Goal: Task Accomplishment & Management: Manage account settings

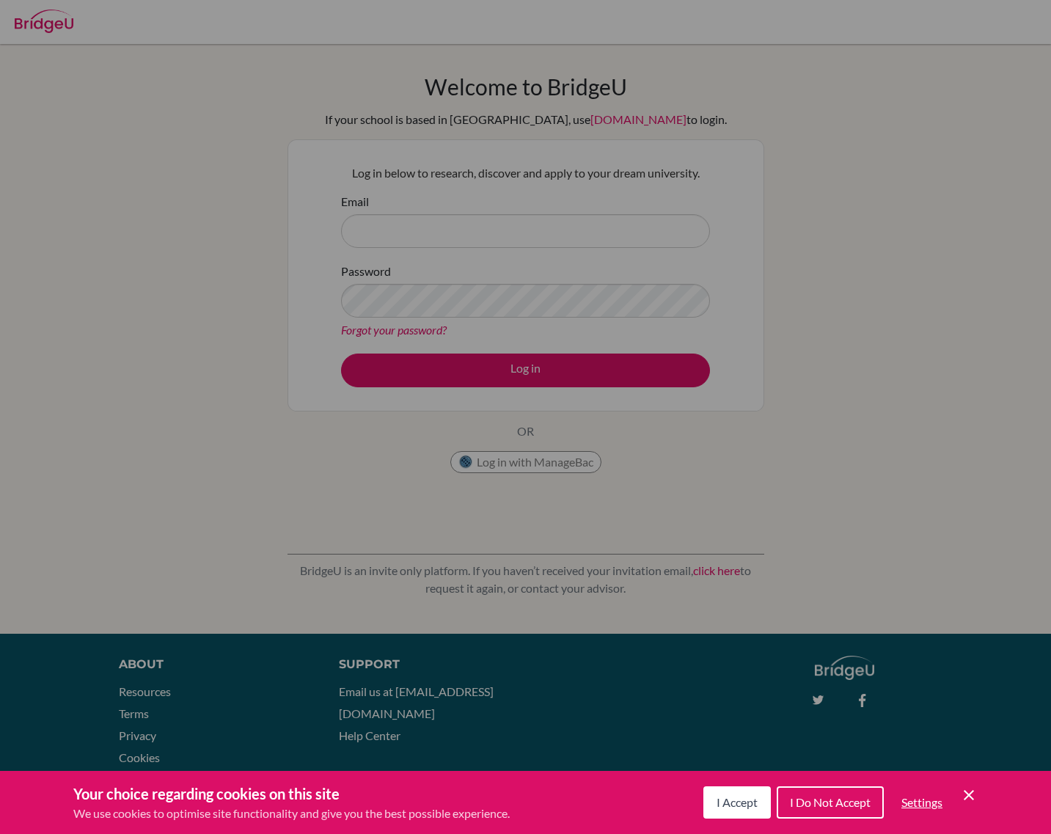
click at [735, 803] on span "I Accept" at bounding box center [737, 802] width 41 height 14
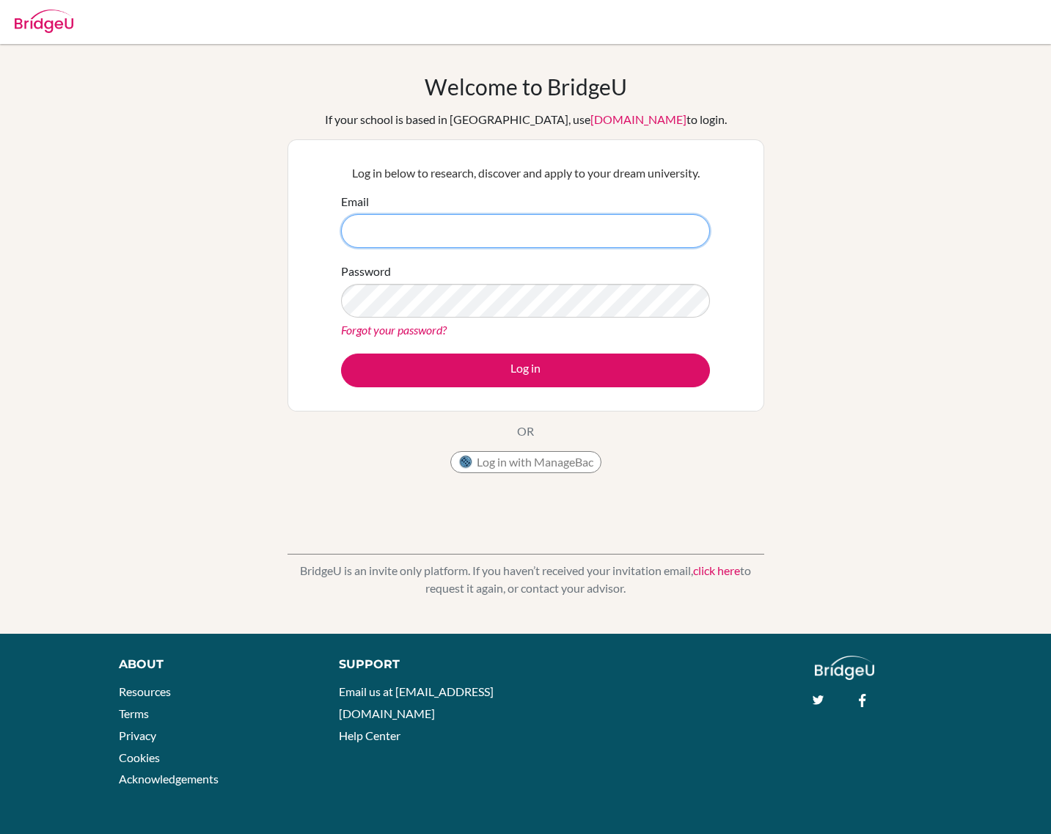
click at [537, 221] on input "Email" at bounding box center [525, 231] width 369 height 34
drag, startPoint x: 285, startPoint y: 317, endPoint x: 342, endPoint y: 316, distance: 57.2
click at [287, 317] on div "Welcome to BridgeU If your school is based in China, use app.bridge-u.com.cn to…" at bounding box center [525, 338] width 1051 height 531
click at [386, 231] on input "Email" at bounding box center [525, 231] width 369 height 34
type input "den.ng@icloud.com"
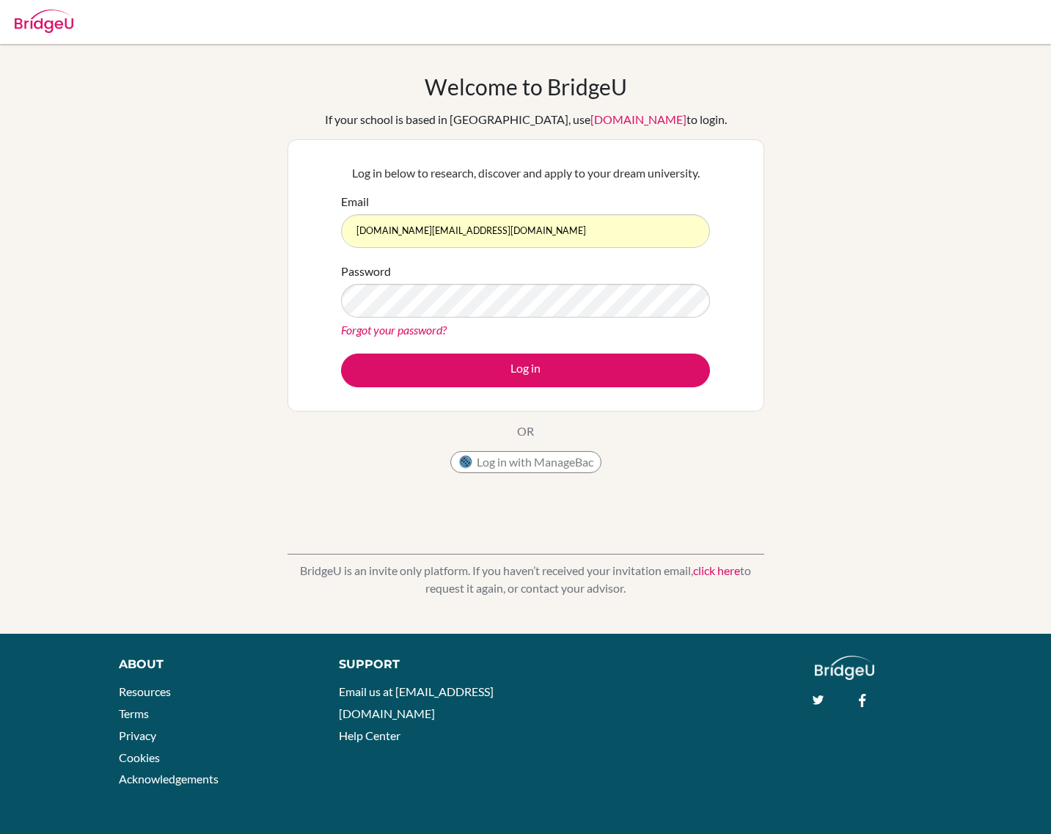
click at [412, 329] on link "Forgot your password?" at bounding box center [394, 330] width 106 height 14
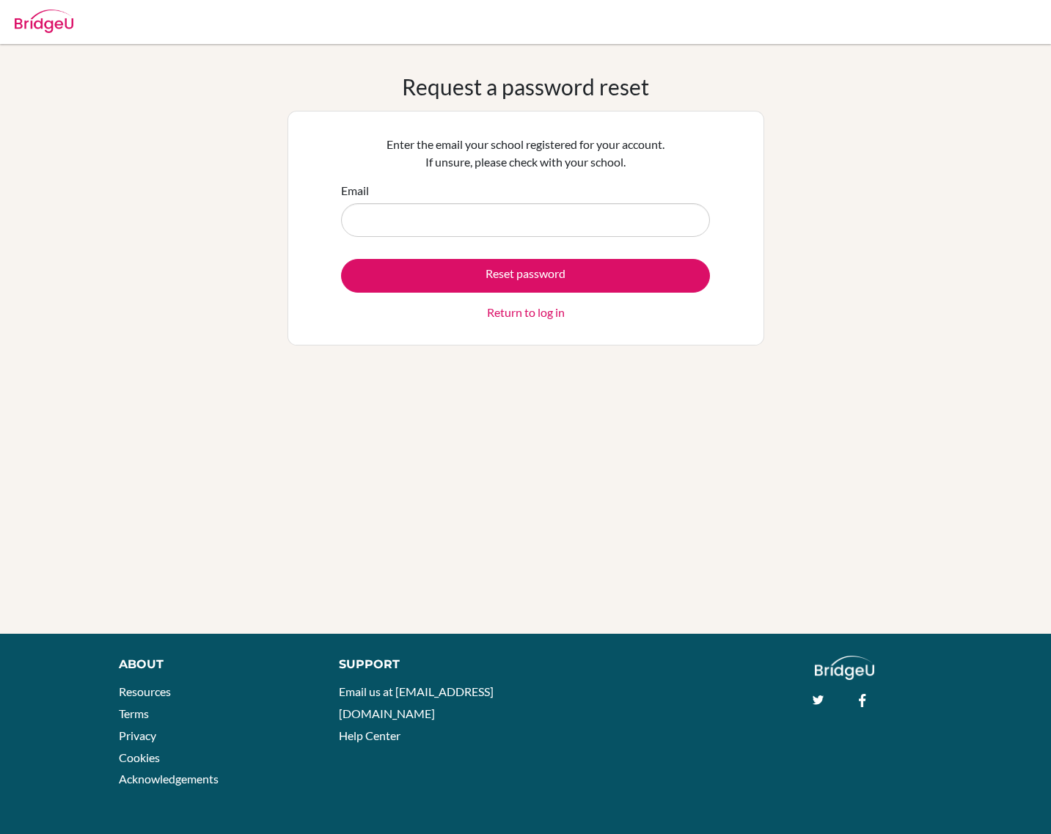
click at [479, 224] on input "Email" at bounding box center [525, 220] width 369 height 34
type input "[DOMAIN_NAME][EMAIL_ADDRESS][DOMAIN_NAME]"
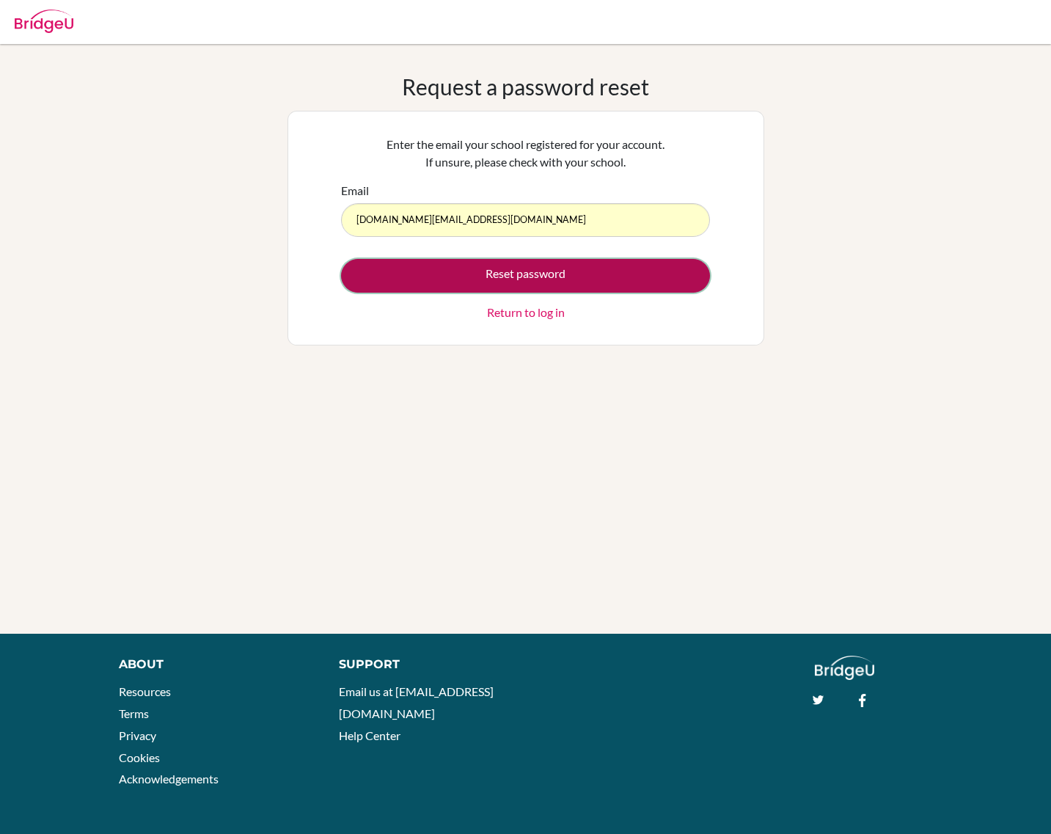
click at [486, 278] on button "Reset password" at bounding box center [525, 276] width 369 height 34
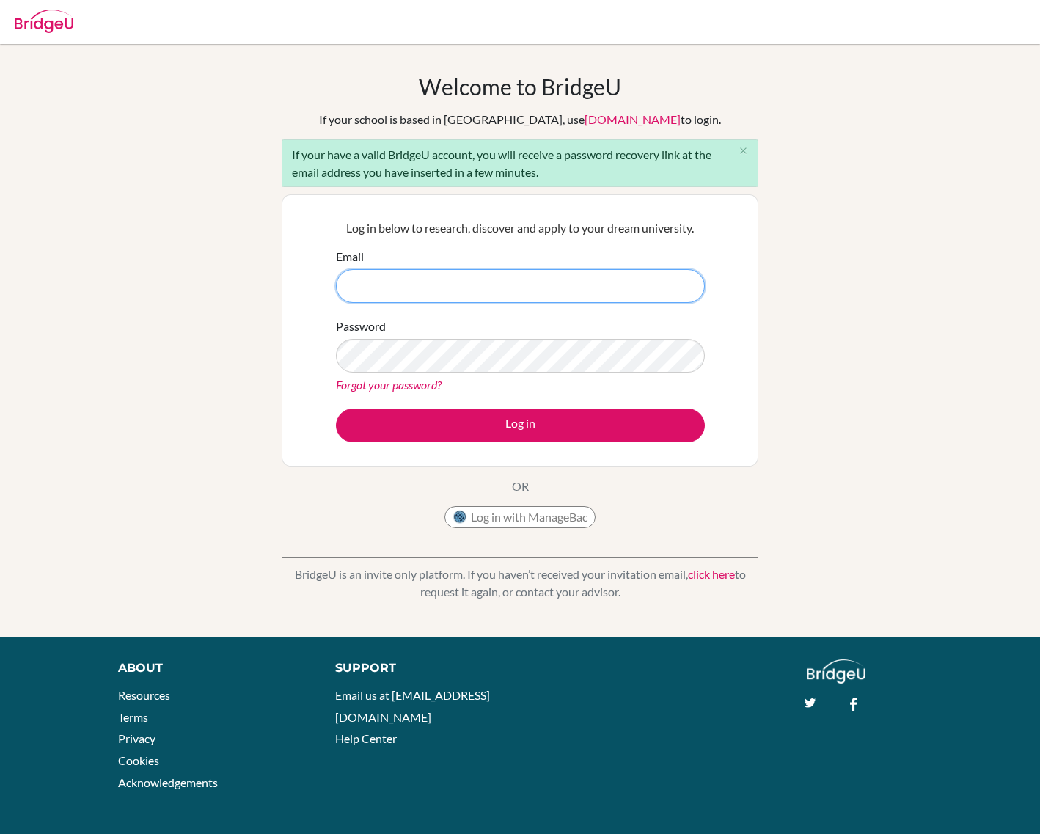
click at [383, 288] on input "Email" at bounding box center [520, 286] width 369 height 34
click at [0, 833] on div "dashlane webcard" at bounding box center [0, 834] width 0 height 0
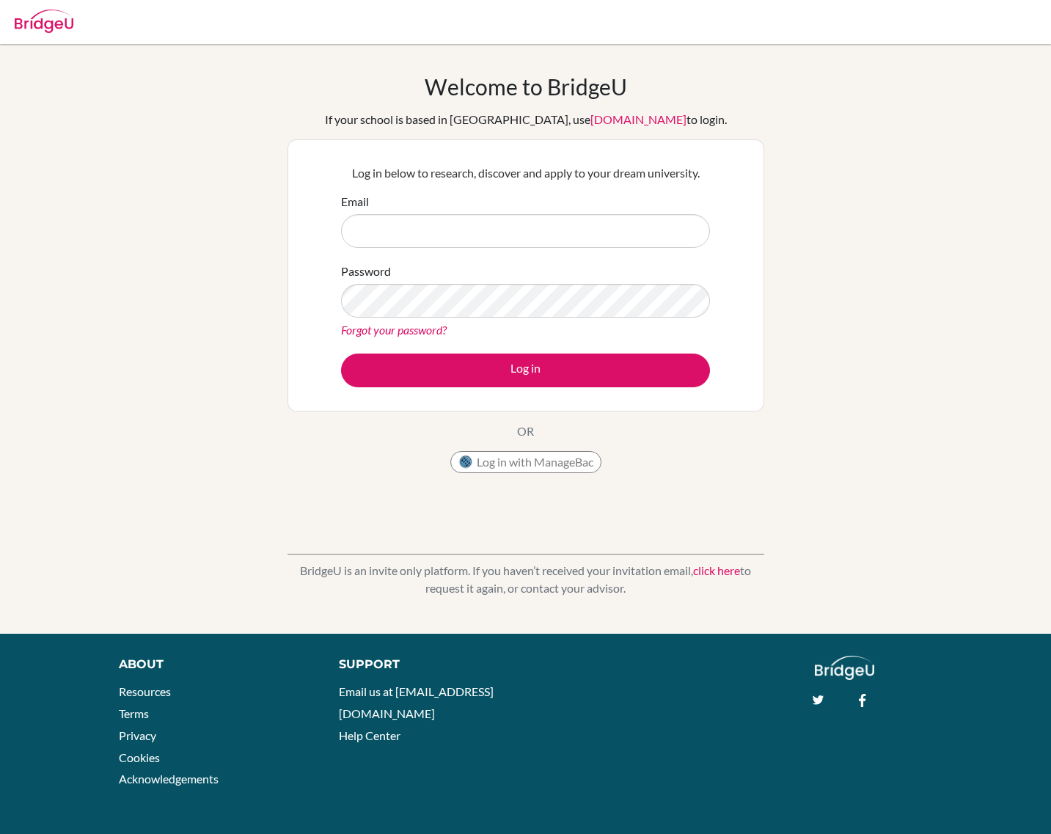
click at [421, 231] on input "Email" at bounding box center [525, 231] width 369 height 34
paste input "[DOMAIN_NAME][EMAIL_ADDRESS][DOMAIN_NAME]"
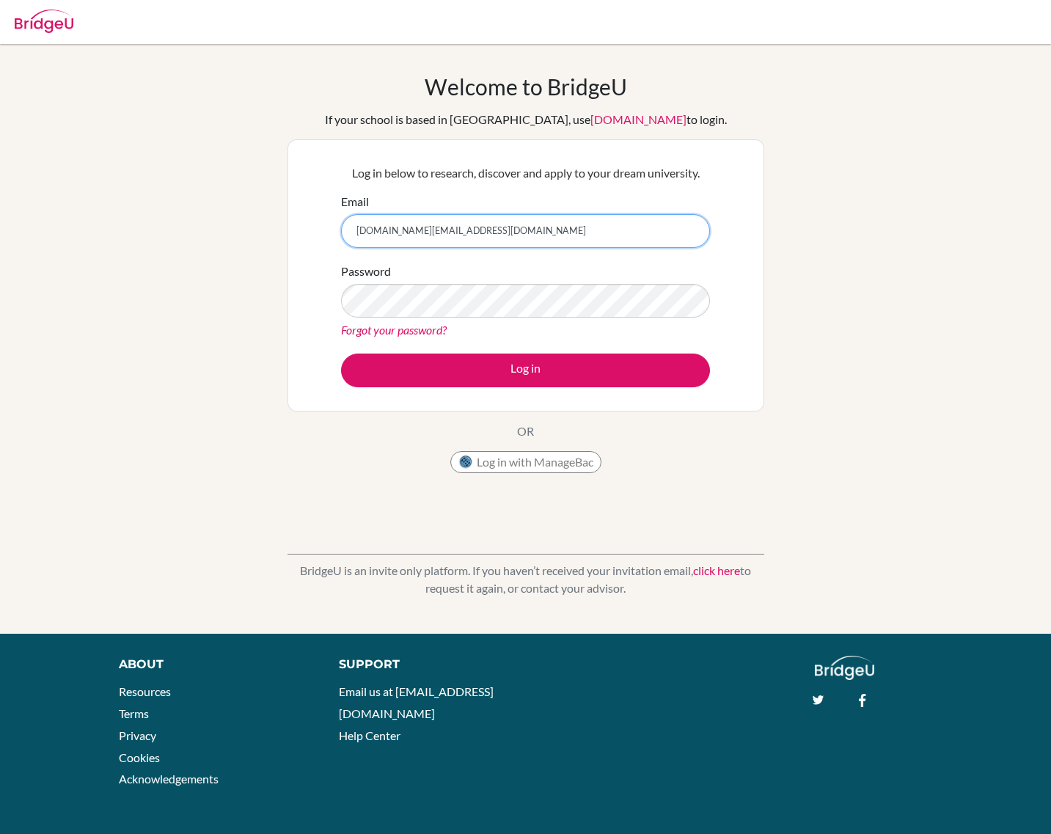
type input "[DOMAIN_NAME][EMAIL_ADDRESS][DOMAIN_NAME]"
click at [341, 354] on button "Log in" at bounding box center [525, 371] width 369 height 34
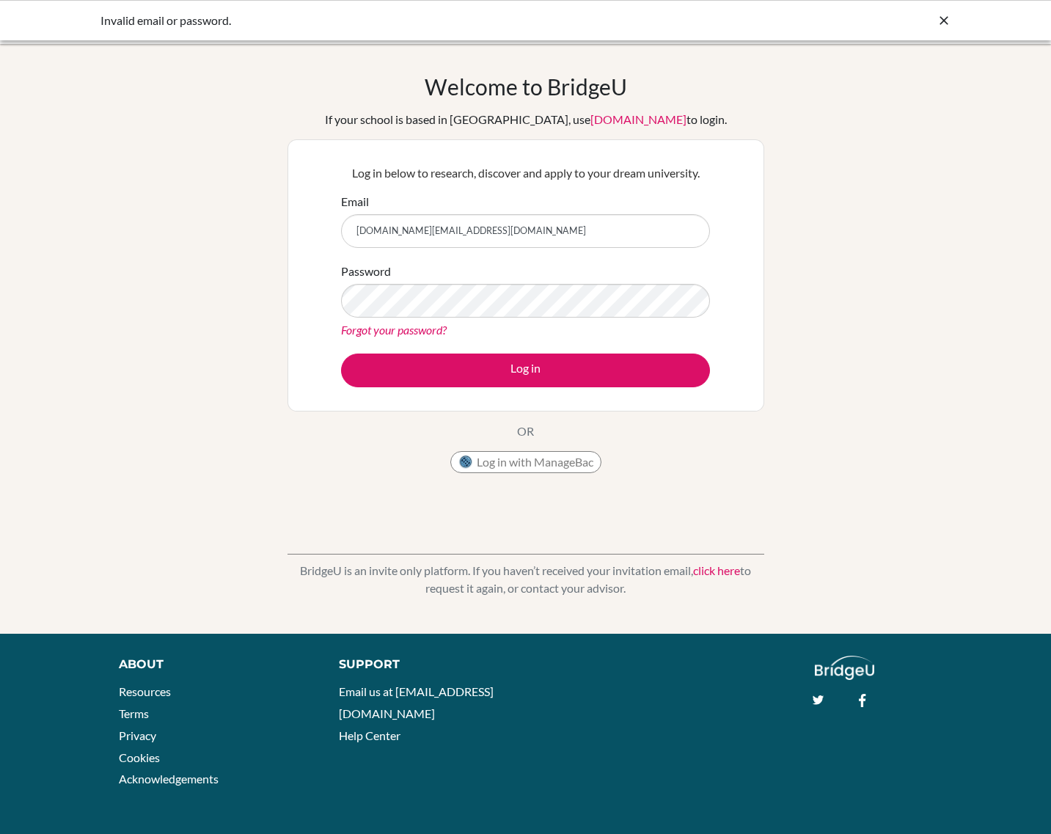
click at [979, 186] on div "Welcome to [GEOGRAPHIC_DATA] If your school is based in [GEOGRAPHIC_DATA], use …" at bounding box center [525, 338] width 1051 height 531
click at [341, 354] on button "Log in" at bounding box center [525, 371] width 369 height 34
